Goal: Feedback & Contribution: Contribute content

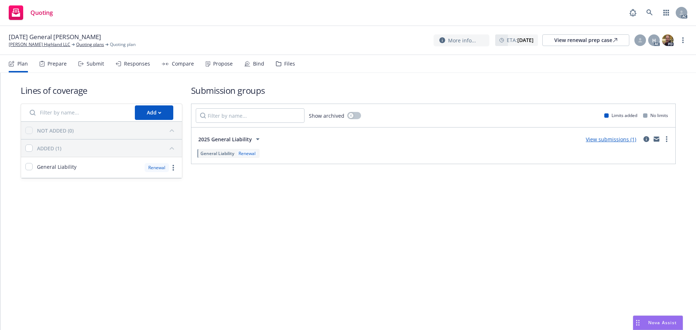
click at [182, 66] on div "Compare" at bounding box center [183, 64] width 22 height 6
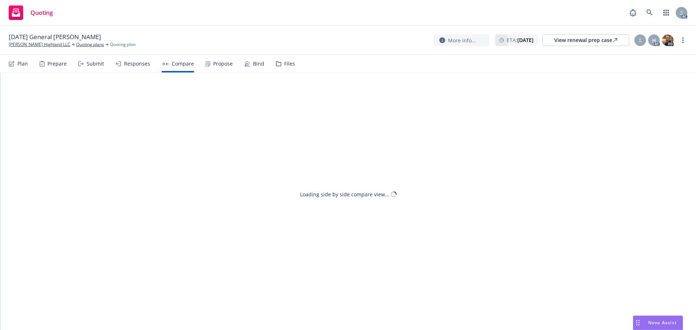
click at [213, 63] on div "Propose" at bounding box center [223, 64] width 20 height 6
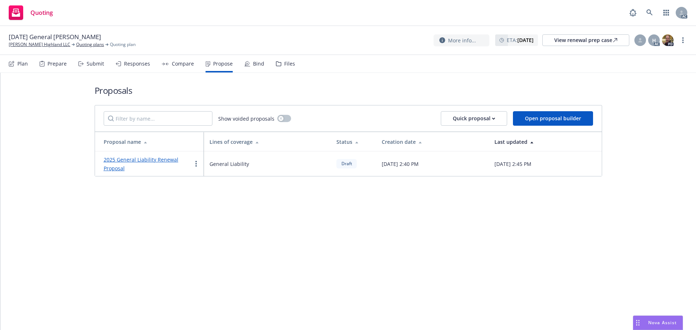
click at [129, 63] on div "Responses" at bounding box center [137, 64] width 26 height 6
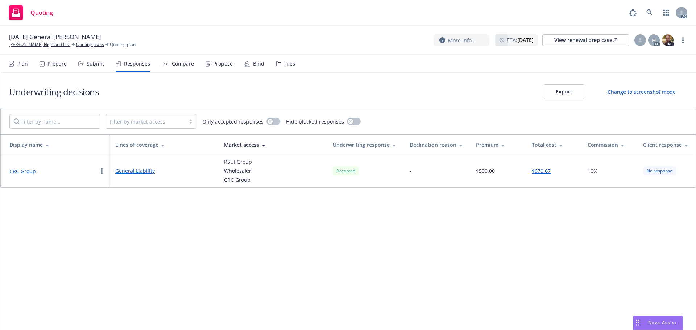
click at [21, 166] on td "CRC Group" at bounding box center [55, 170] width 109 height 33
click at [18, 169] on button "CRC Group" at bounding box center [22, 171] width 26 height 8
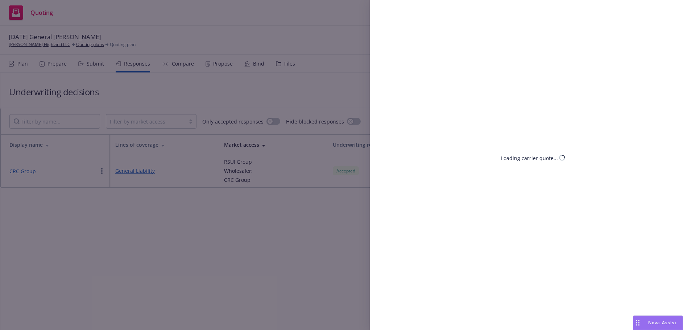
select select "CA"
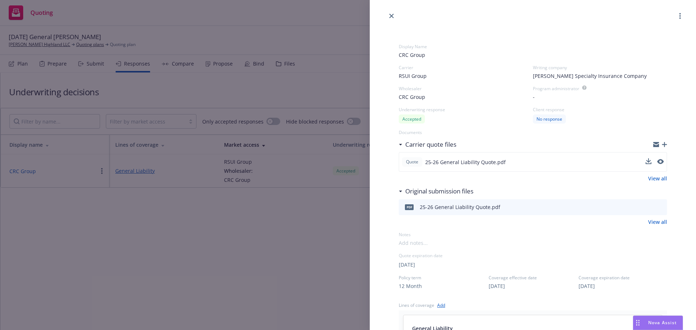
click at [657, 165] on button at bounding box center [660, 162] width 7 height 9
click at [656, 162] on icon "preview file" at bounding box center [659, 161] width 7 height 5
click at [656, 178] on link "View all" at bounding box center [657, 179] width 19 height 8
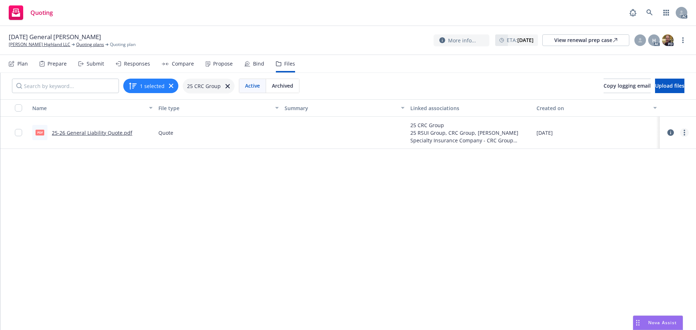
click at [680, 133] on link "more" at bounding box center [684, 132] width 9 height 9
click at [637, 151] on link "Archive" at bounding box center [647, 147] width 72 height 14
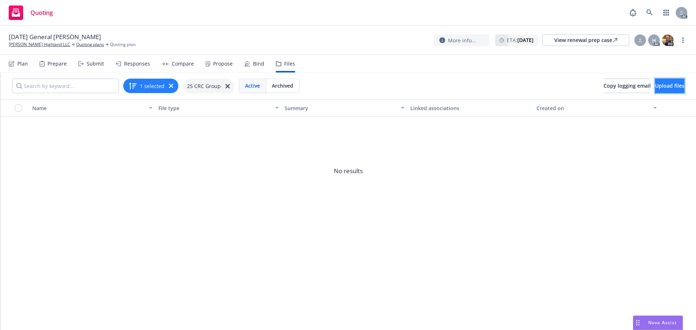
click at [661, 92] on button "Upload files" at bounding box center [669, 86] width 29 height 14
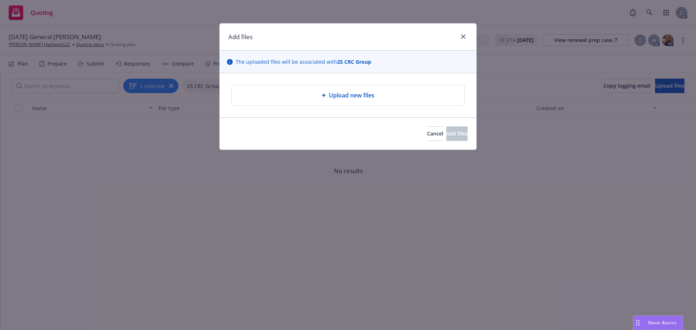
click at [316, 95] on div "Upload new files" at bounding box center [347, 95] width 221 height 9
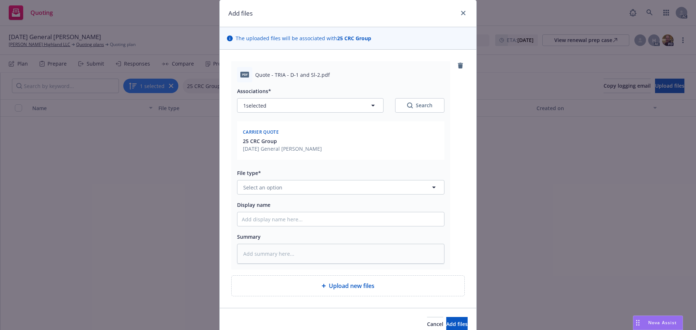
scroll to position [36, 0]
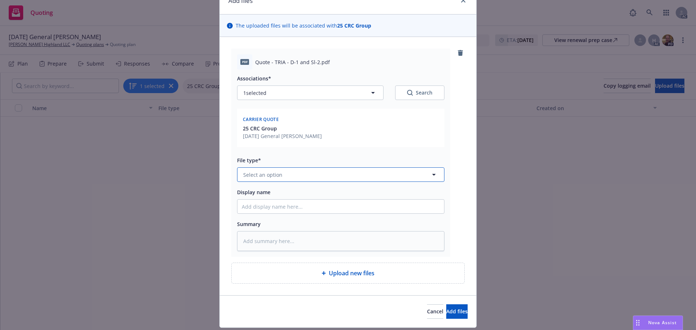
click at [253, 176] on span "Select an option" at bounding box center [262, 175] width 39 height 8
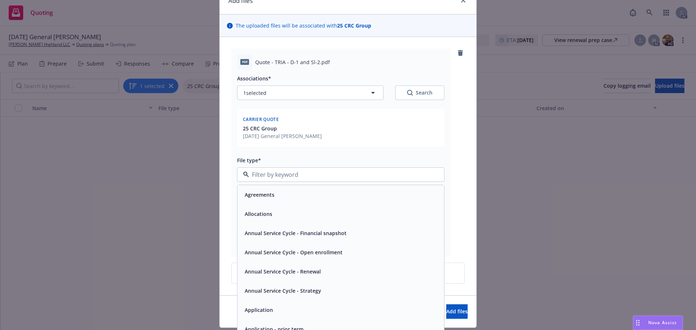
type input "q"
click at [260, 199] on div "Quote" at bounding box center [341, 195] width 198 height 11
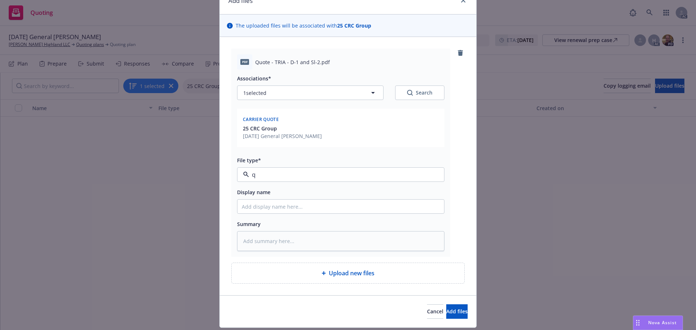
type textarea "x"
click at [266, 210] on input "Display name" at bounding box center [340, 207] width 207 height 14
type input "25-26 General Liability Quote"
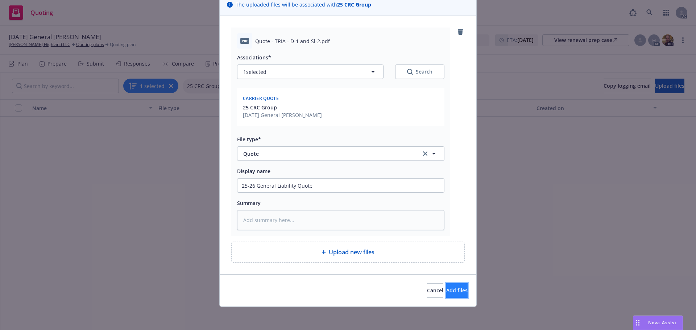
click at [446, 292] on span "Add files" at bounding box center [456, 290] width 21 height 7
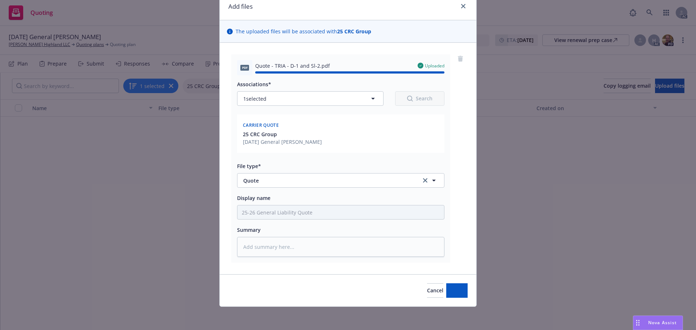
type textarea "x"
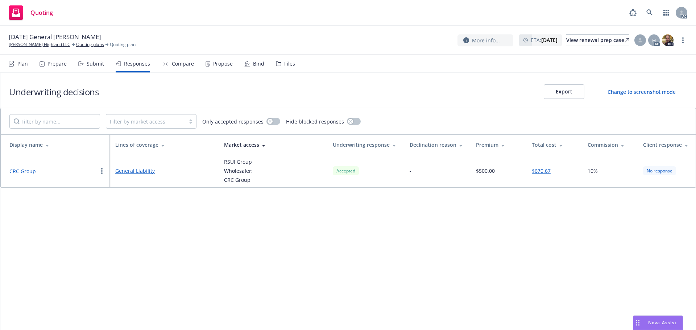
click at [26, 171] on button "CRC Group" at bounding box center [22, 171] width 26 height 8
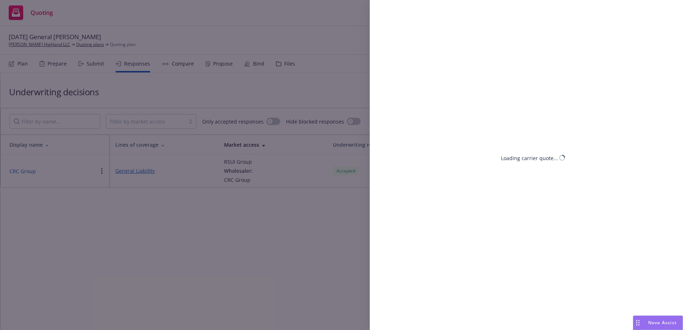
select select "CA"
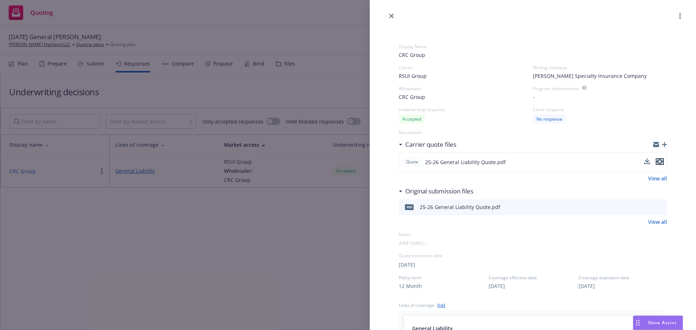
click at [656, 160] on icon "preview file" at bounding box center [659, 161] width 7 height 5
click at [190, 267] on div "Display Name CRC Group Carrier RSUI Group Writing company [PERSON_NAME] Special…" at bounding box center [348, 165] width 696 height 330
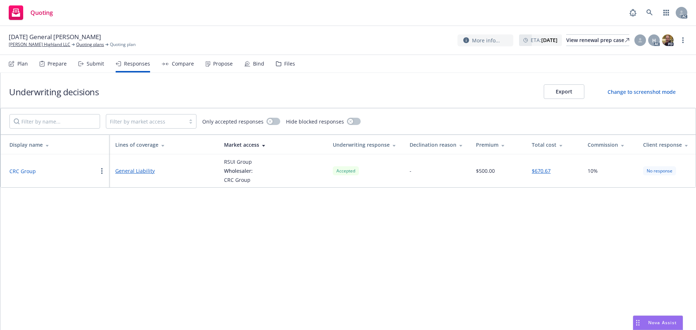
click at [221, 62] on div "Propose" at bounding box center [223, 64] width 20 height 6
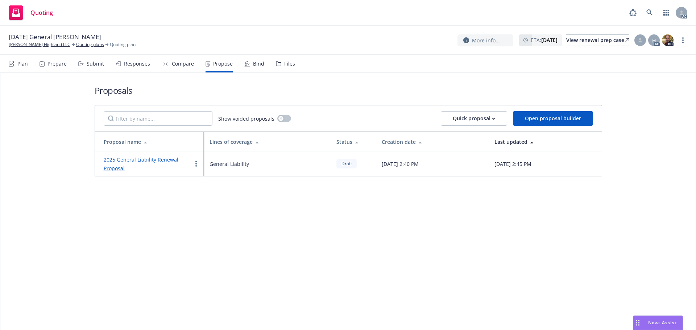
click at [132, 161] on link "2025 General Liability Renewal Proposal" at bounding box center [141, 164] width 75 height 16
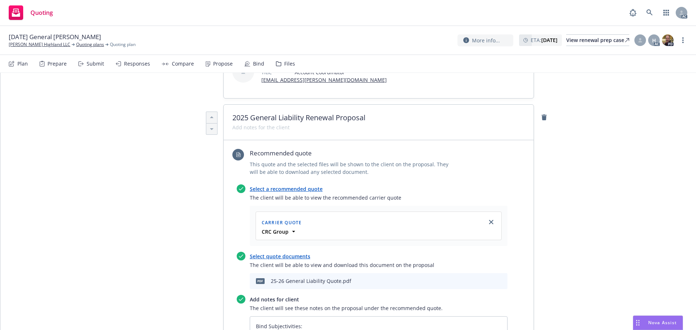
scroll to position [254, 0]
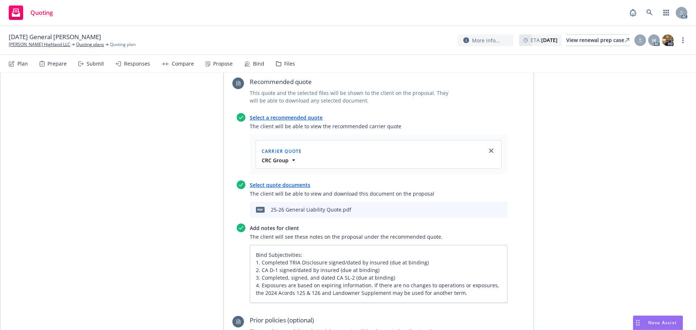
click at [499, 206] on icon "archive file" at bounding box center [500, 209] width 5 height 6
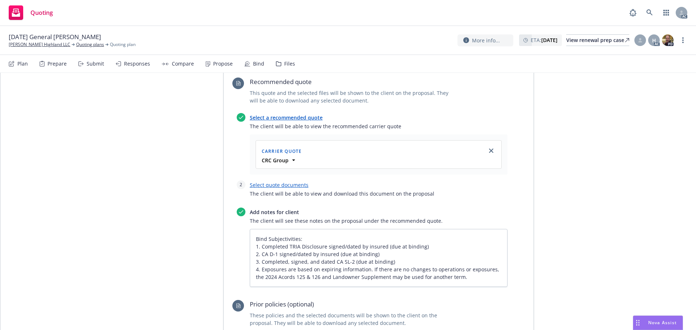
click at [291, 182] on link "Select quote documents" at bounding box center [279, 185] width 59 height 7
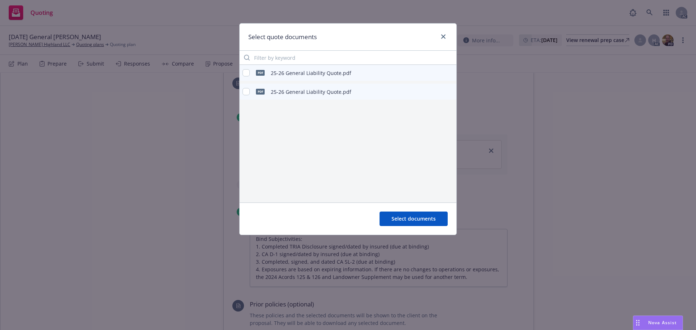
click at [450, 71] on icon "preview file" at bounding box center [449, 72] width 7 height 5
type textarea "x"
click at [246, 70] on input "checkbox" at bounding box center [245, 72] width 7 height 7
checkbox input "true"
click at [401, 220] on span "Select documents" at bounding box center [413, 218] width 44 height 7
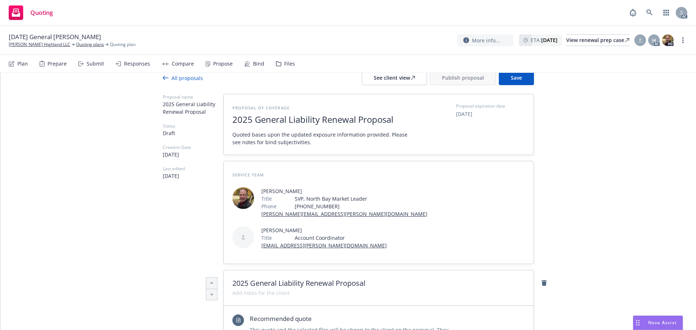
scroll to position [0, 0]
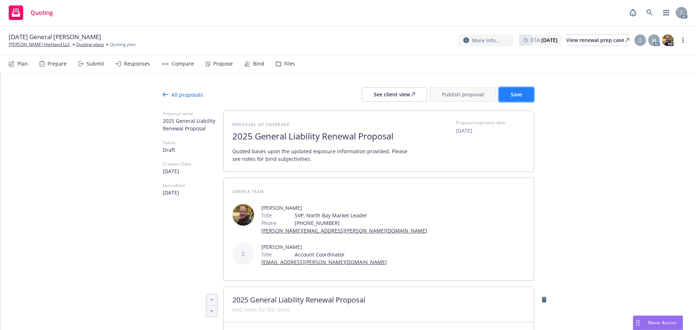
click at [511, 94] on span "Save" at bounding box center [516, 94] width 11 height 7
click at [385, 94] on div "See client view" at bounding box center [394, 95] width 41 height 14
type textarea "x"
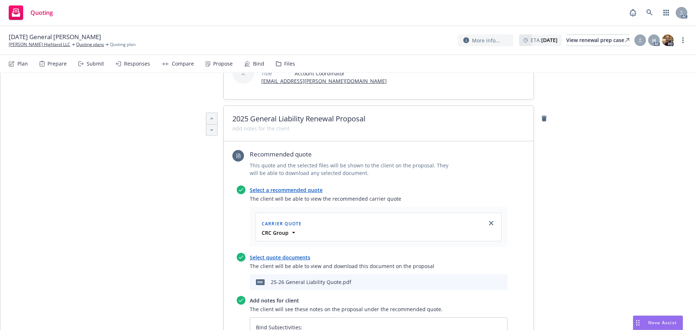
scroll to position [362, 0]
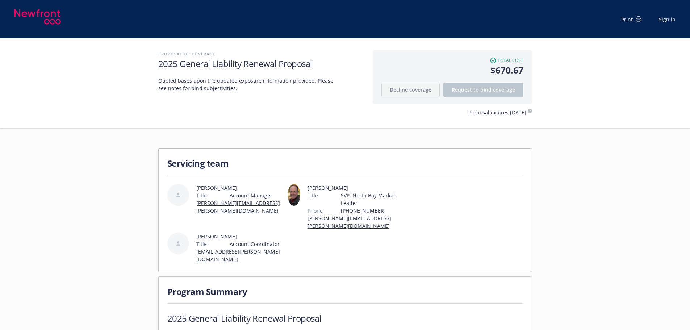
scroll to position [145, 0]
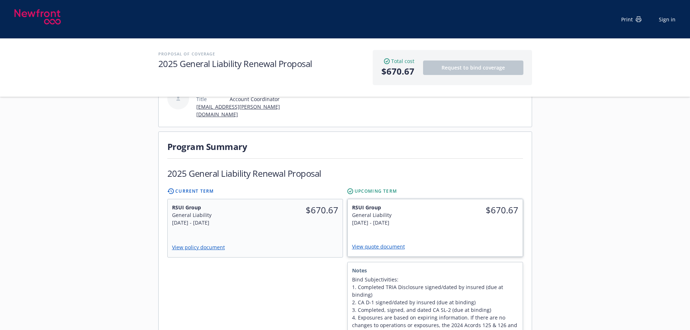
click at [386, 243] on link "View quote document" at bounding box center [381, 246] width 59 height 7
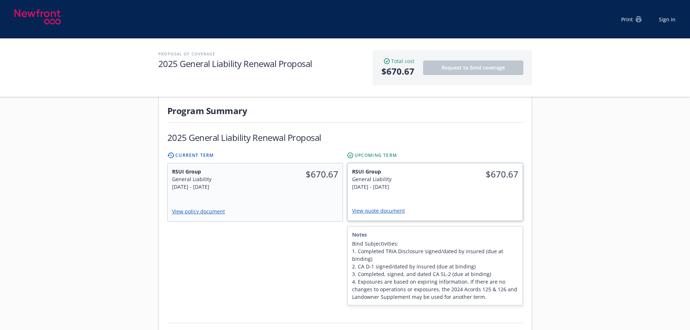
scroll to position [181, 0]
click at [407, 167] on span "RSUI Group" at bounding box center [391, 171] width 79 height 8
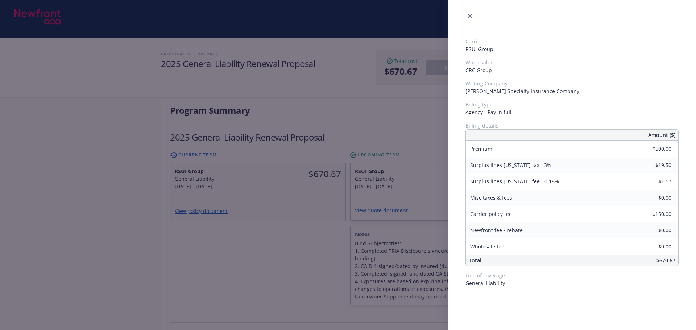
click at [239, 253] on div "Carrier RSUI Group Wholesaler CRC Group Writing Company [PERSON_NAME] Specialty…" at bounding box center [348, 165] width 696 height 330
